Goal: Task Accomplishment & Management: Complete application form

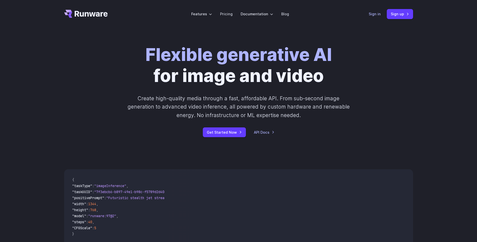
click at [378, 14] on link "Sign in" at bounding box center [374, 14] width 12 height 6
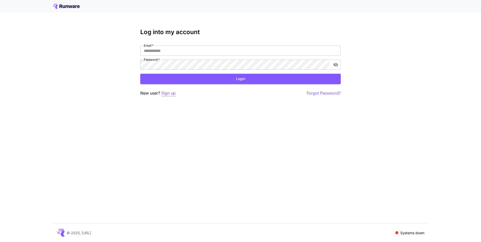
click at [168, 94] on p "Sign up" at bounding box center [168, 93] width 14 height 6
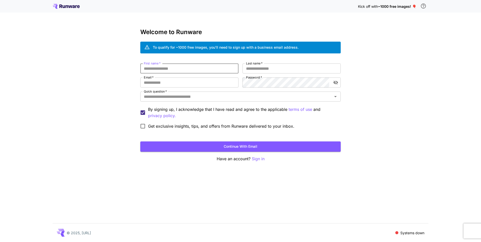
click at [166, 71] on input "First name   *" at bounding box center [189, 68] width 98 height 10
type input "******"
type input "********"
type input "**********"
click at [334, 78] on div "Password   *" at bounding box center [291, 82] width 98 height 10
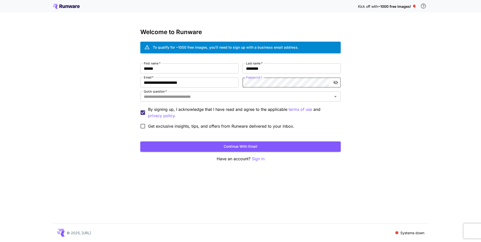
click at [335, 80] on button "toggle password visibility" at bounding box center [335, 82] width 9 height 9
click at [335, 80] on icon "toggle password visibility" at bounding box center [335, 82] width 5 height 5
click at [287, 100] on div "Quick question   *" at bounding box center [240, 96] width 200 height 10
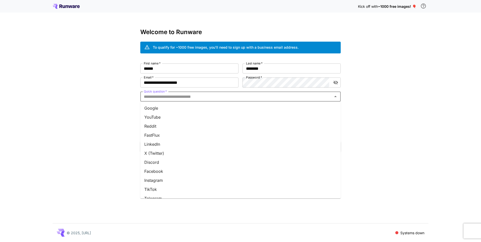
click at [244, 112] on li "Google" at bounding box center [240, 107] width 200 height 9
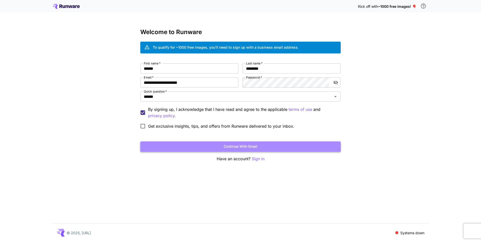
click at [222, 147] on button "Continue with email" at bounding box center [240, 146] width 200 height 10
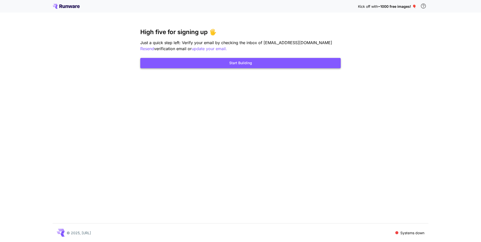
click at [251, 60] on button "Start Building" at bounding box center [240, 63] width 200 height 10
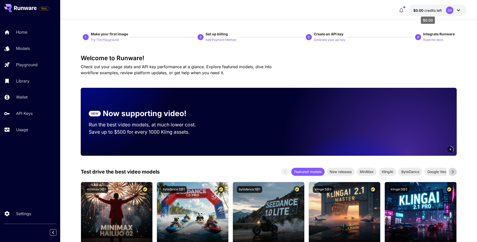
click at [421, 11] on span "$0.00" at bounding box center [418, 10] width 11 height 4
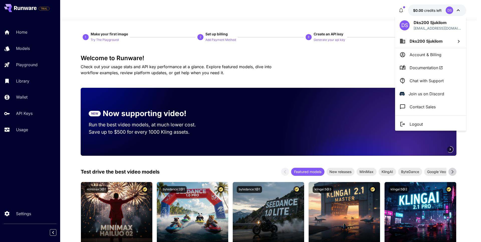
click at [366, 17] on div at bounding box center [240, 121] width 481 height 242
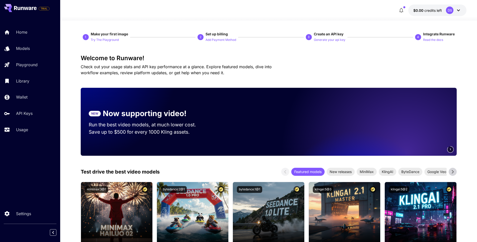
click at [422, 136] on video at bounding box center [386, 122] width 140 height 68
